Goal: Book appointment/travel/reservation

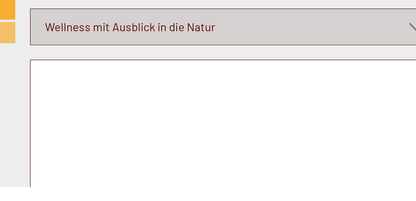
scroll to position [2334, 0]
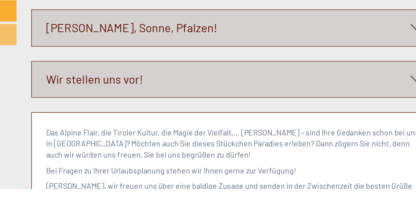
scroll to position [2526, 0]
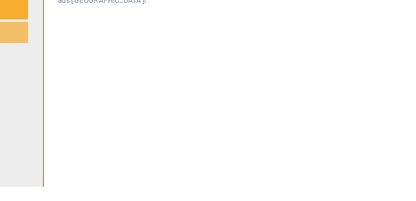
scroll to position [2652, 0]
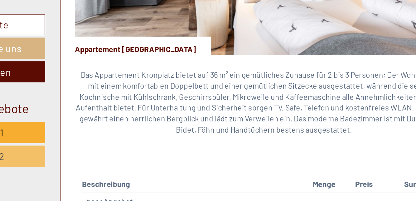
scroll to position [951, 0]
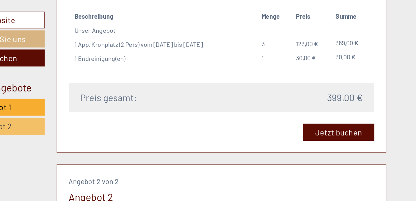
scroll to position [634, 0]
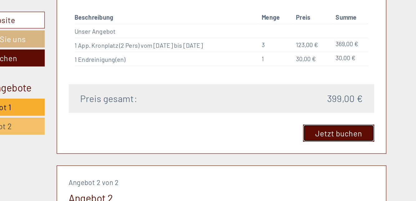
click at [355, 108] on link "Jetzt buchen" at bounding box center [347, 107] width 57 height 14
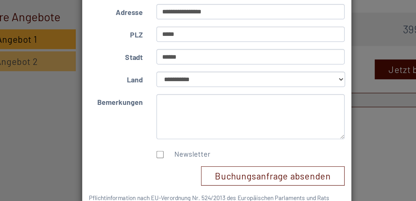
scroll to position [634, 0]
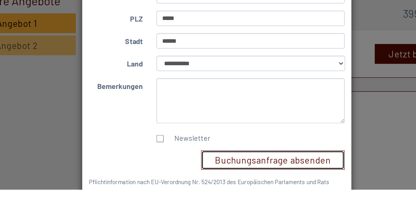
click at [263, 180] on button "Buchungsanfrage absenden" at bounding box center [248, 180] width 99 height 13
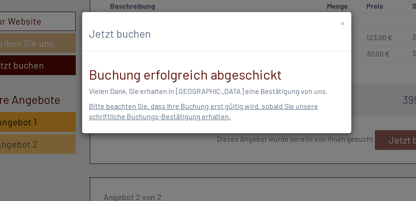
scroll to position [643, 0]
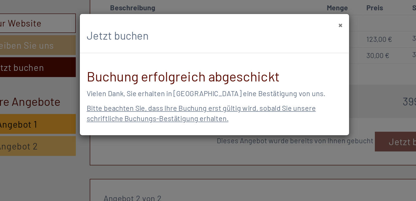
click at [295, 19] on button "×" at bounding box center [295, 17] width 3 height 7
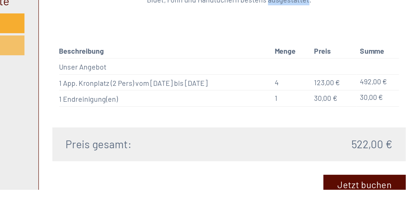
scroll to position [966, 0]
click at [351, 196] on link "Jetzt buchen" at bounding box center [347, 197] width 57 height 14
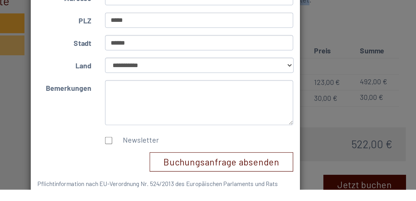
scroll to position [58, 0]
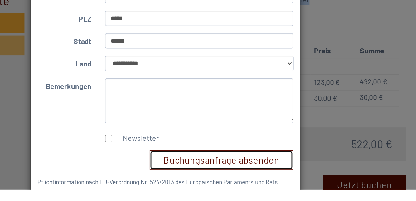
click at [275, 182] on button "Buchungsanfrage absenden" at bounding box center [248, 180] width 99 height 13
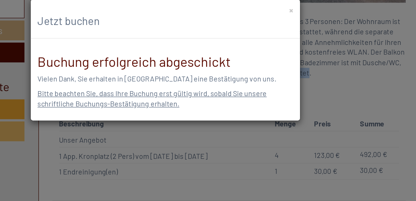
scroll to position [975, 0]
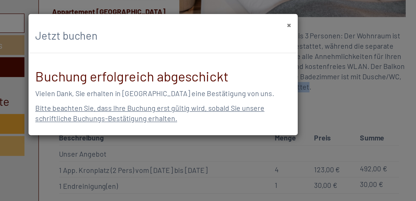
click at [296, 17] on button "×" at bounding box center [295, 17] width 3 height 7
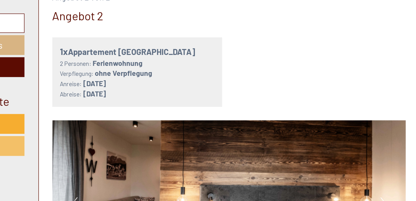
scroll to position [781, 0]
